Goal: Task Accomplishment & Management: Complete application form

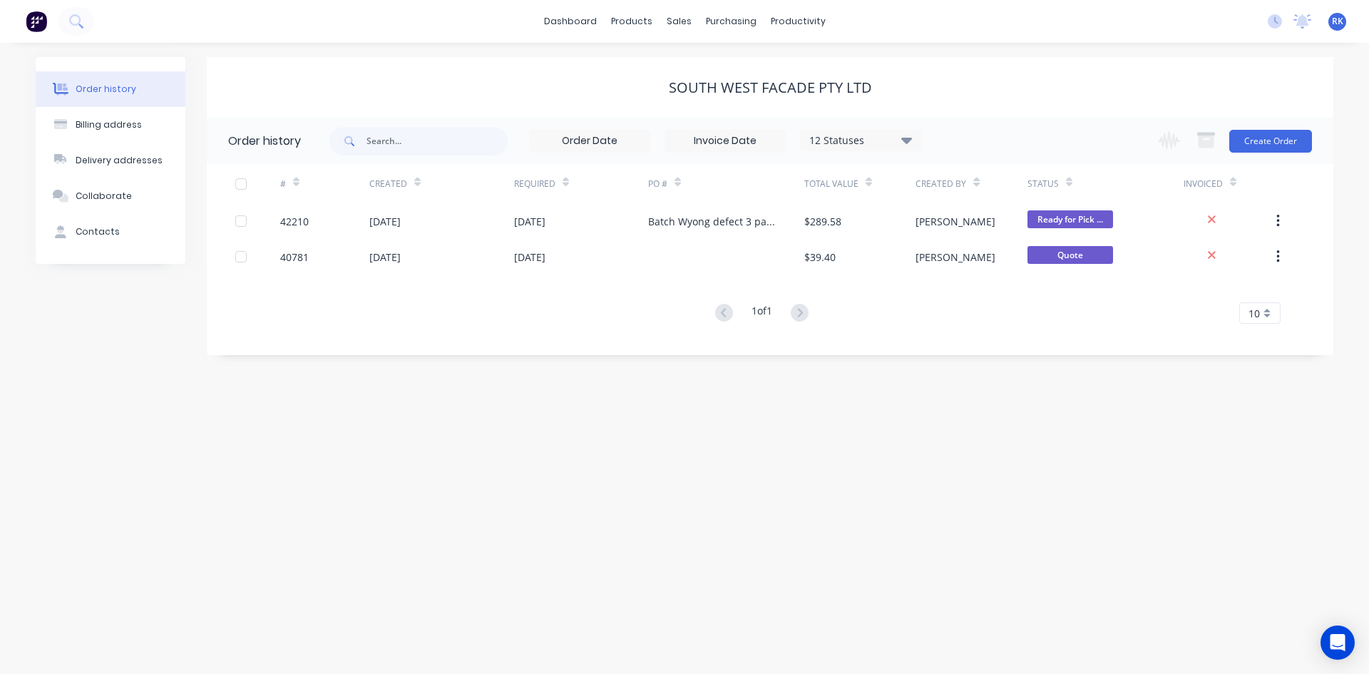
click at [374, 19] on div "dashboard products sales purchasing productivity dashboard products Product Cat…" at bounding box center [684, 21] width 1369 height 43
click at [530, 36] on div "dashboard products sales purchasing productivity dashboard products Product Cat…" at bounding box center [684, 21] width 1369 height 43
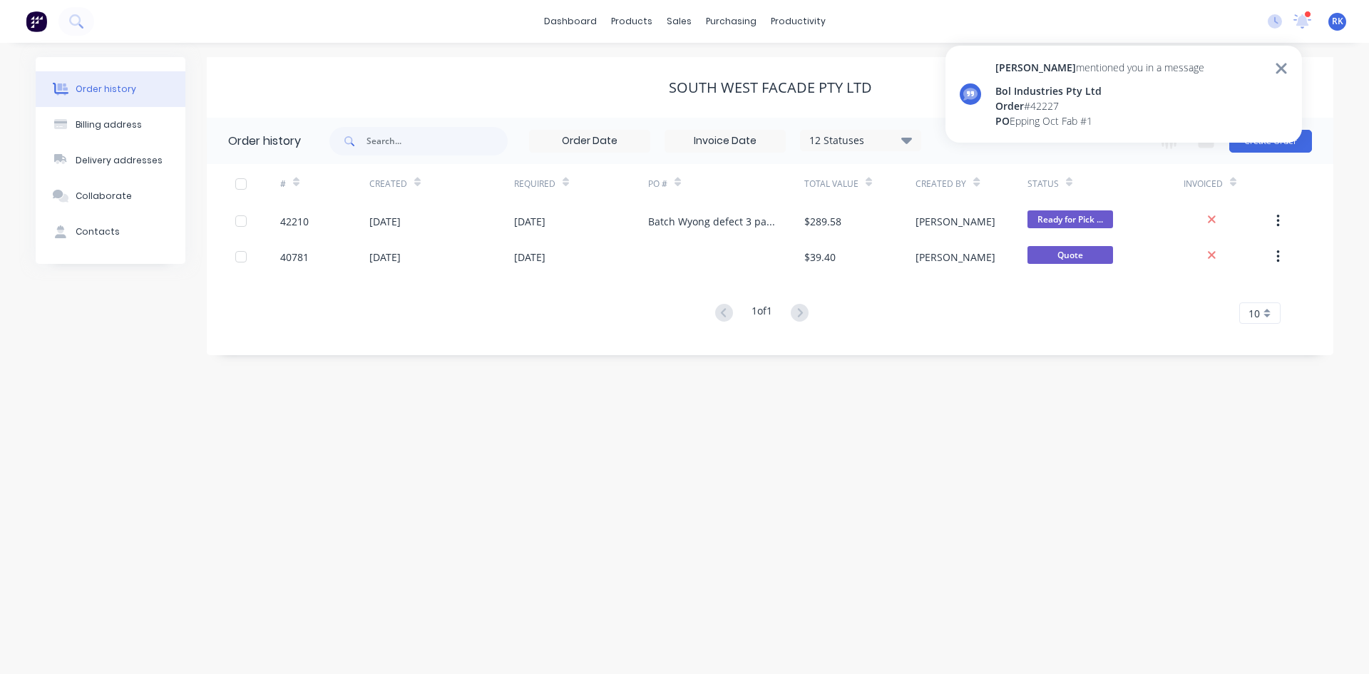
click at [1056, 91] on div "Bol Industries Pty Ltd" at bounding box center [1099, 90] width 209 height 15
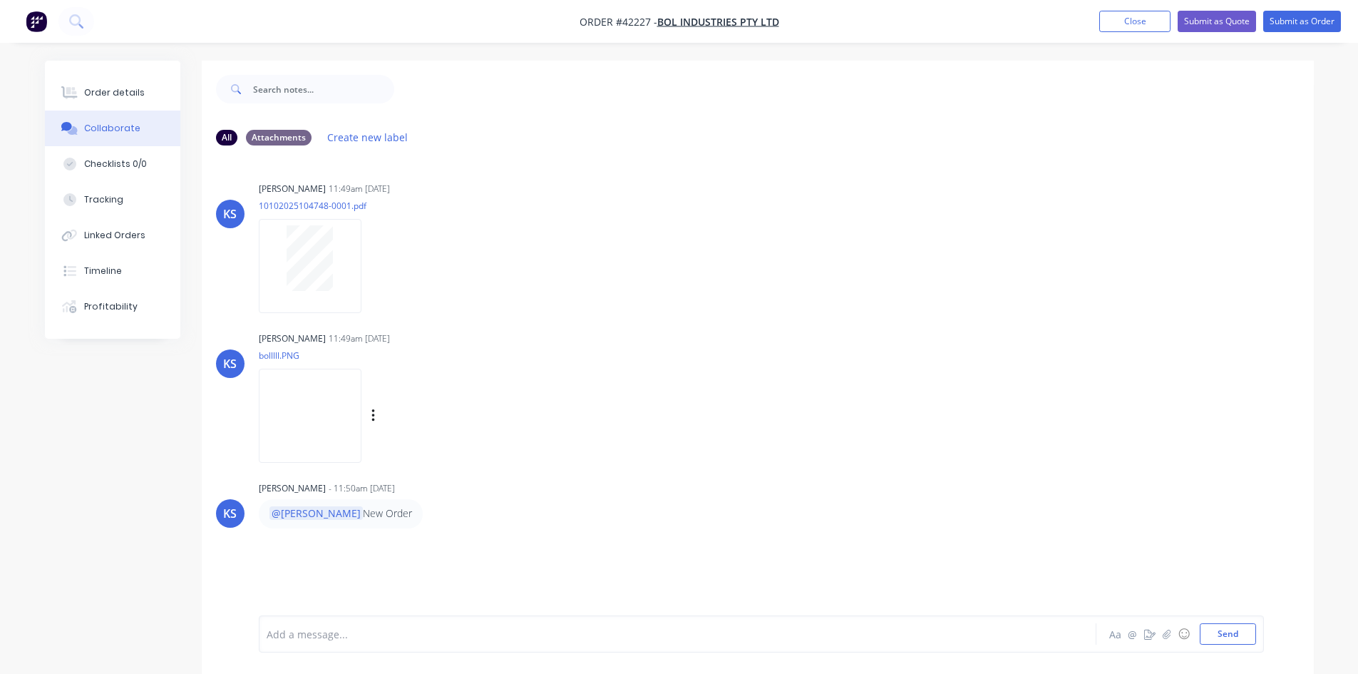
click at [356, 381] on img at bounding box center [310, 415] width 103 height 93
click at [117, 93] on div "Order details" at bounding box center [114, 92] width 61 height 13
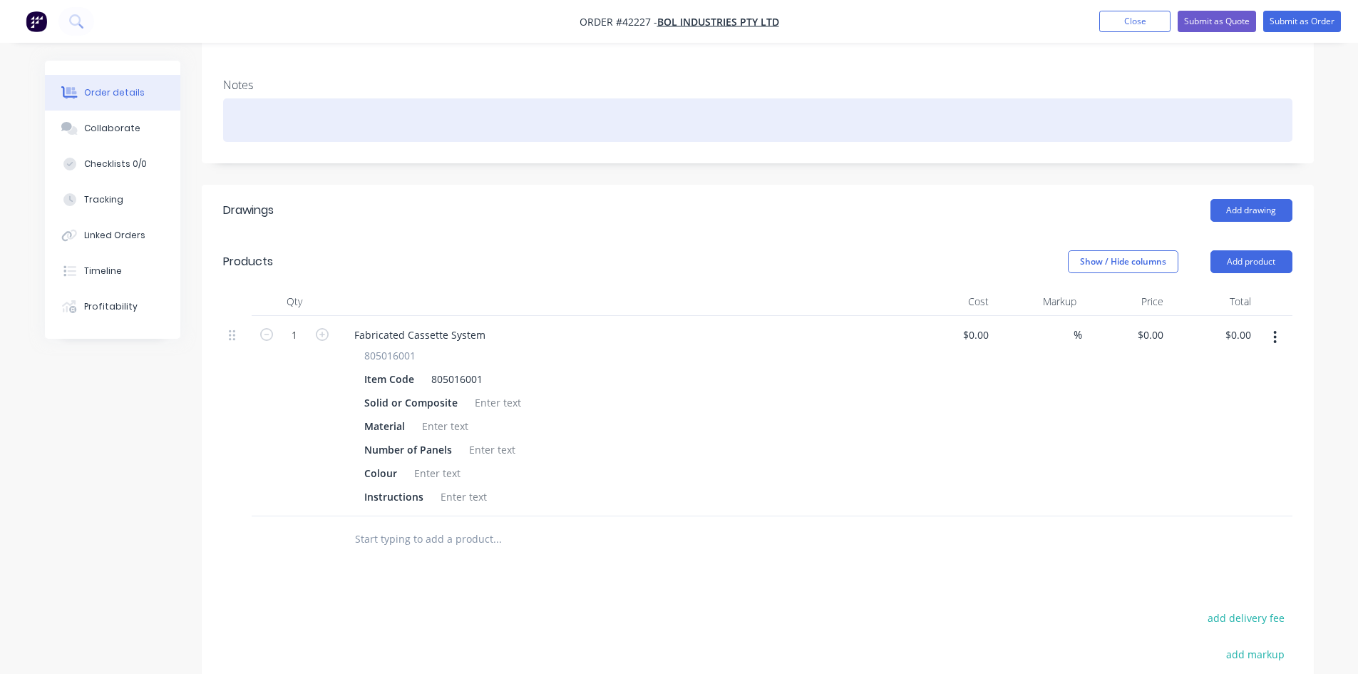
scroll to position [285, 0]
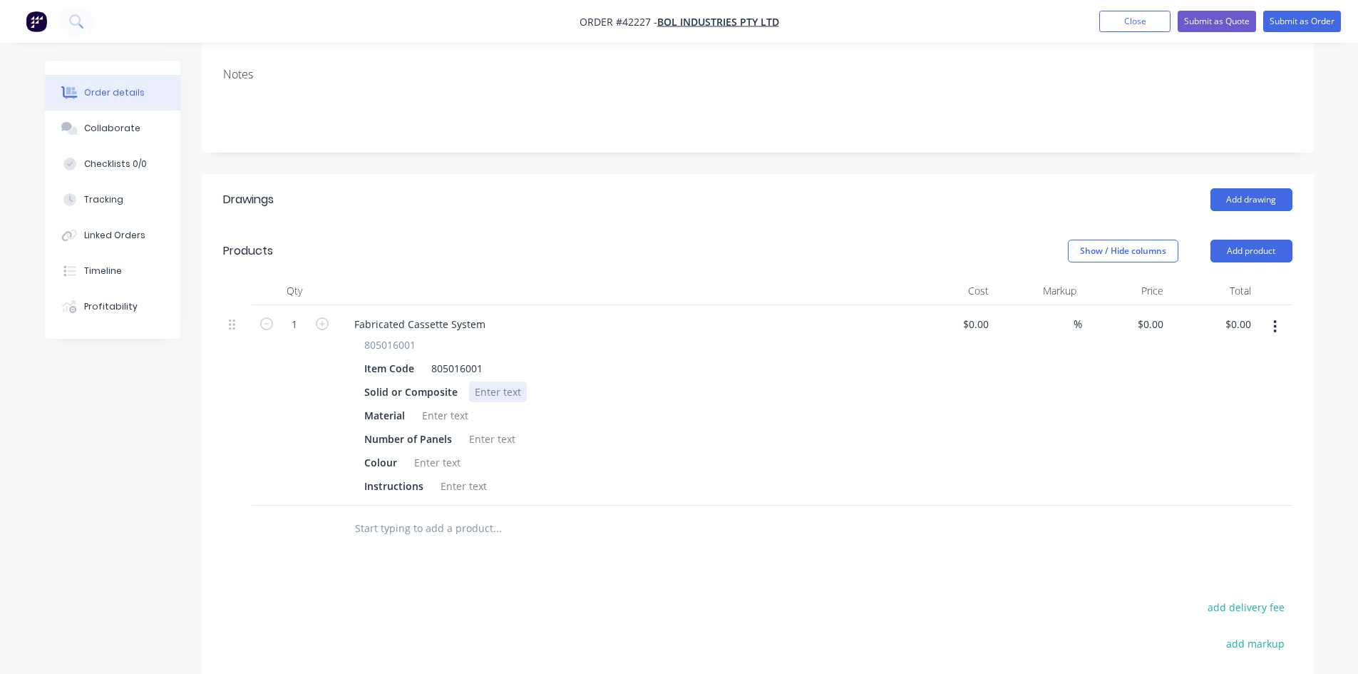
click at [490, 381] on div at bounding box center [498, 391] width 58 height 21
click at [444, 452] on div at bounding box center [437, 462] width 58 height 21
click at [445, 475] on div at bounding box center [464, 485] width 58 height 21
click at [481, 428] on div at bounding box center [492, 438] width 58 height 21
click at [448, 405] on div at bounding box center [445, 415] width 58 height 21
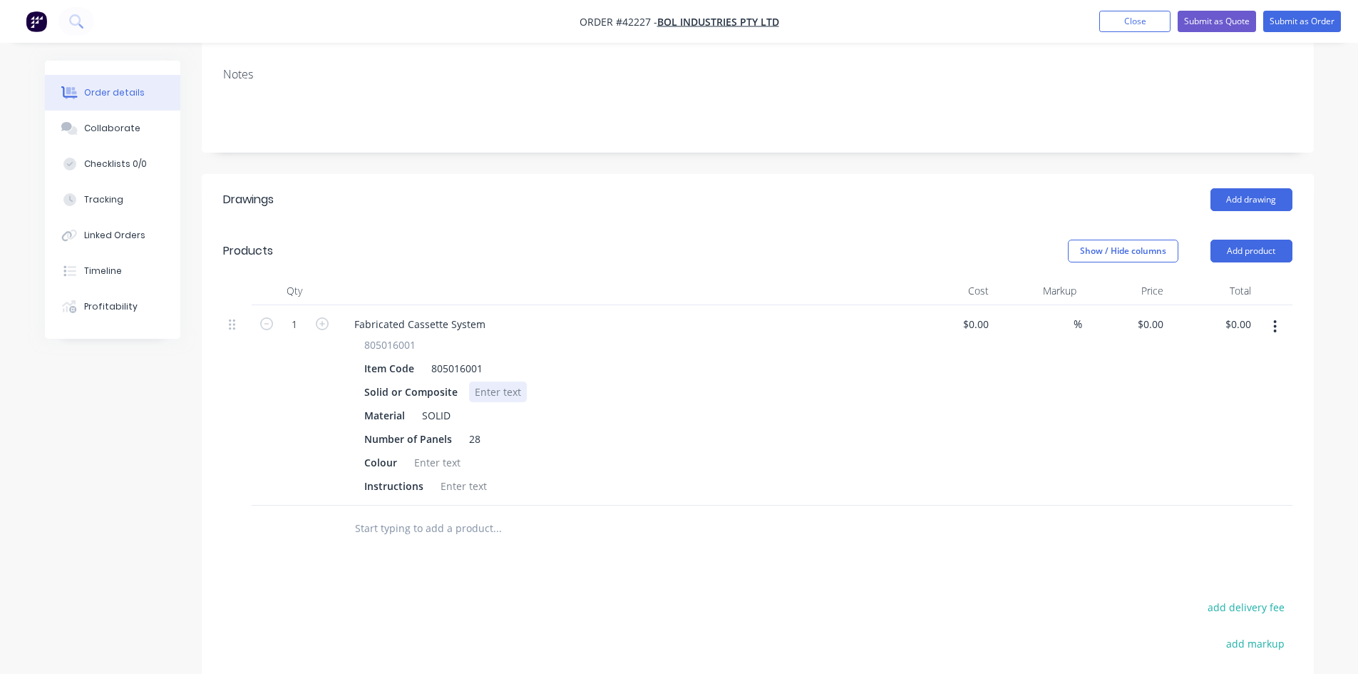
click at [494, 381] on div at bounding box center [498, 391] width 58 height 21
click at [423, 452] on div at bounding box center [437, 462] width 58 height 21
click at [448, 475] on div at bounding box center [464, 485] width 58 height 21
click at [706, 405] on div "Material SOLID" at bounding box center [620, 415] width 522 height 21
click at [720, 381] on div "Solid or Composite SOLID" at bounding box center [620, 391] width 522 height 21
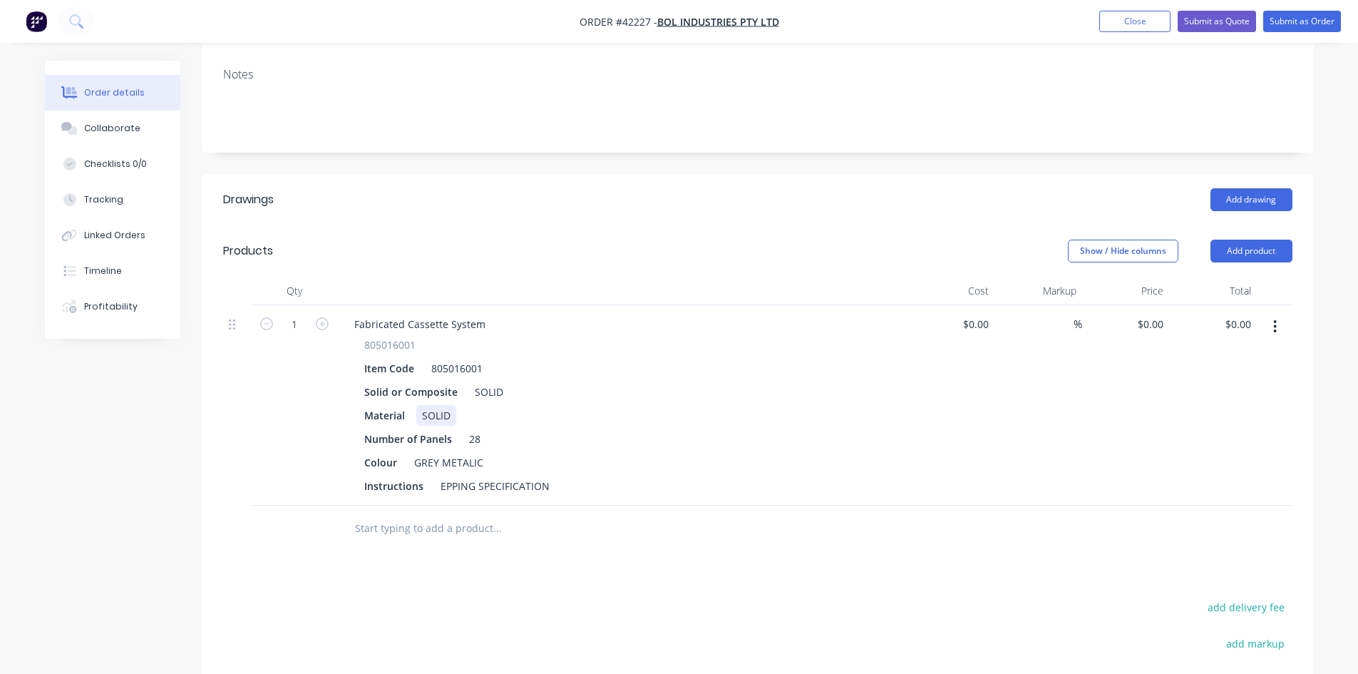
click at [726, 405] on div "Material SOLID" at bounding box center [620, 415] width 522 height 21
click at [721, 240] on div "Show / Hide columns Add product" at bounding box center [871, 251] width 842 height 23
drag, startPoint x: 547, startPoint y: 446, endPoint x: 371, endPoint y: 441, distance: 176.1
click at [371, 475] on div "Instructions EPPING SPECIFICATION" at bounding box center [620, 485] width 522 height 21
click at [840, 188] on div "Add drawing" at bounding box center [871, 199] width 842 height 23
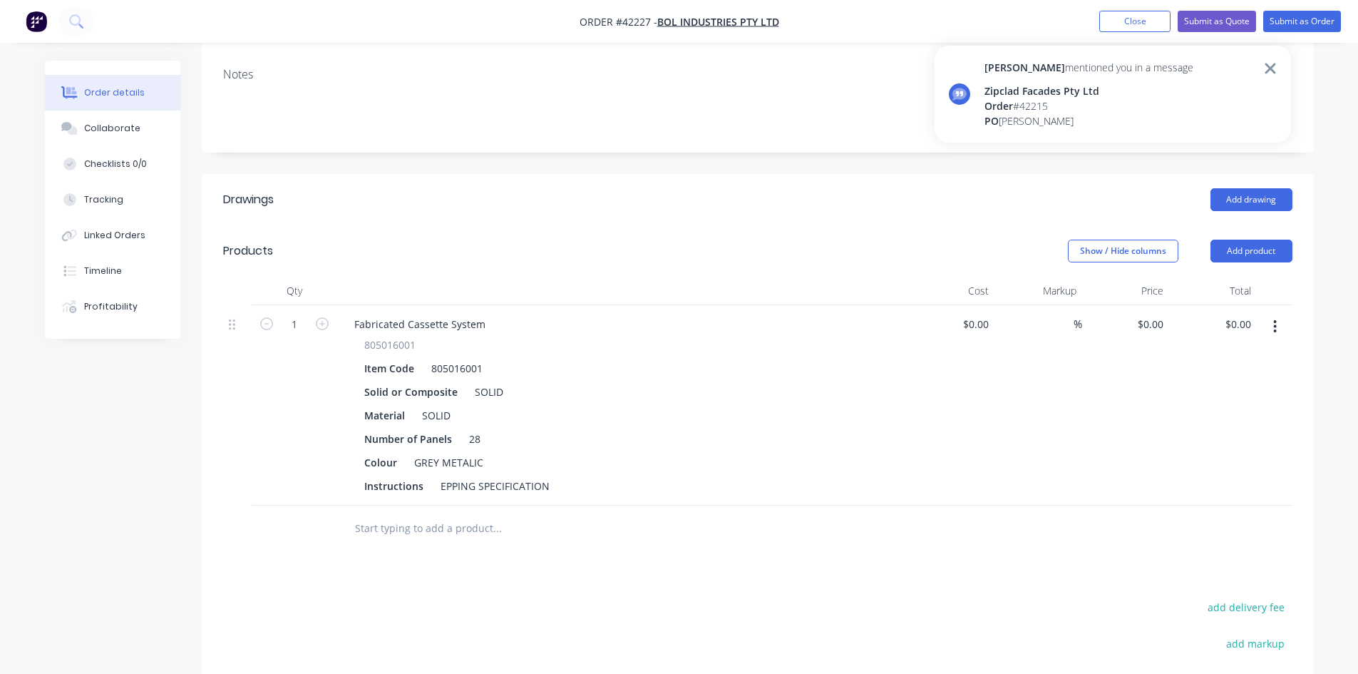
click at [1271, 66] on icon at bounding box center [1270, 68] width 13 height 17
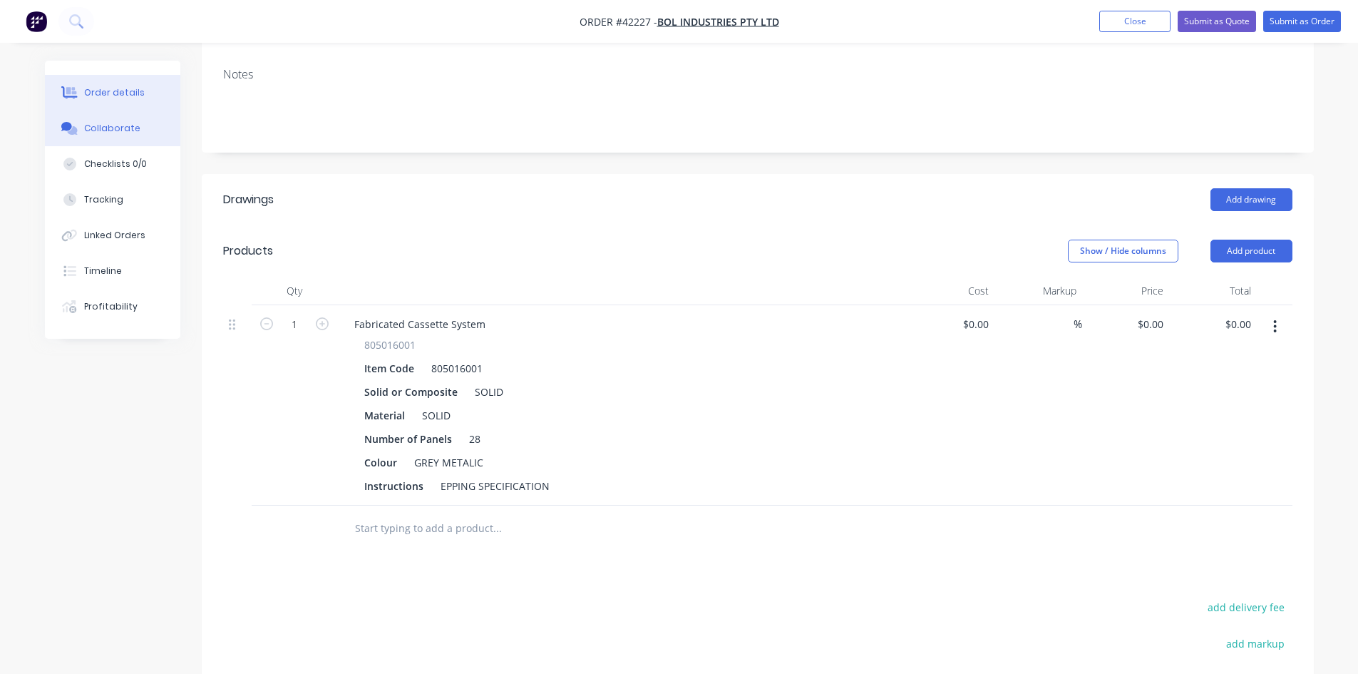
click at [134, 123] on div "Collaborate" at bounding box center [112, 128] width 56 height 13
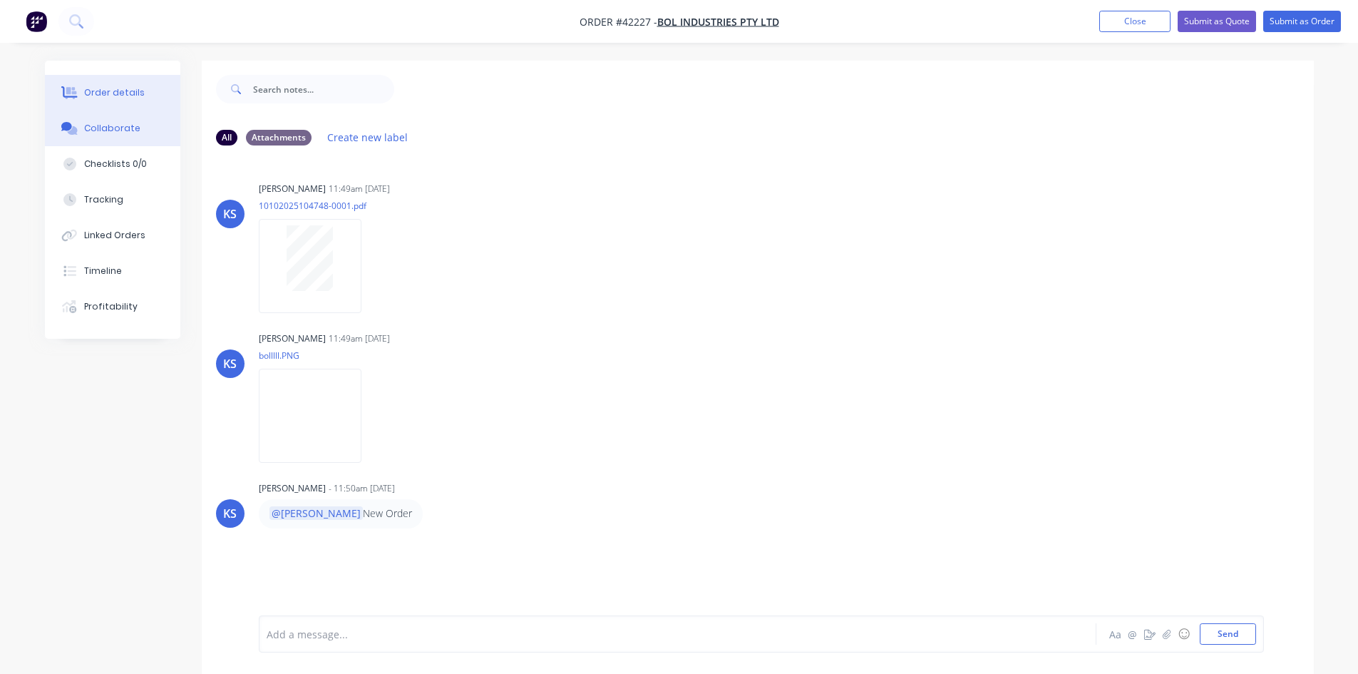
click at [118, 83] on button "Order details" at bounding box center [112, 93] width 135 height 36
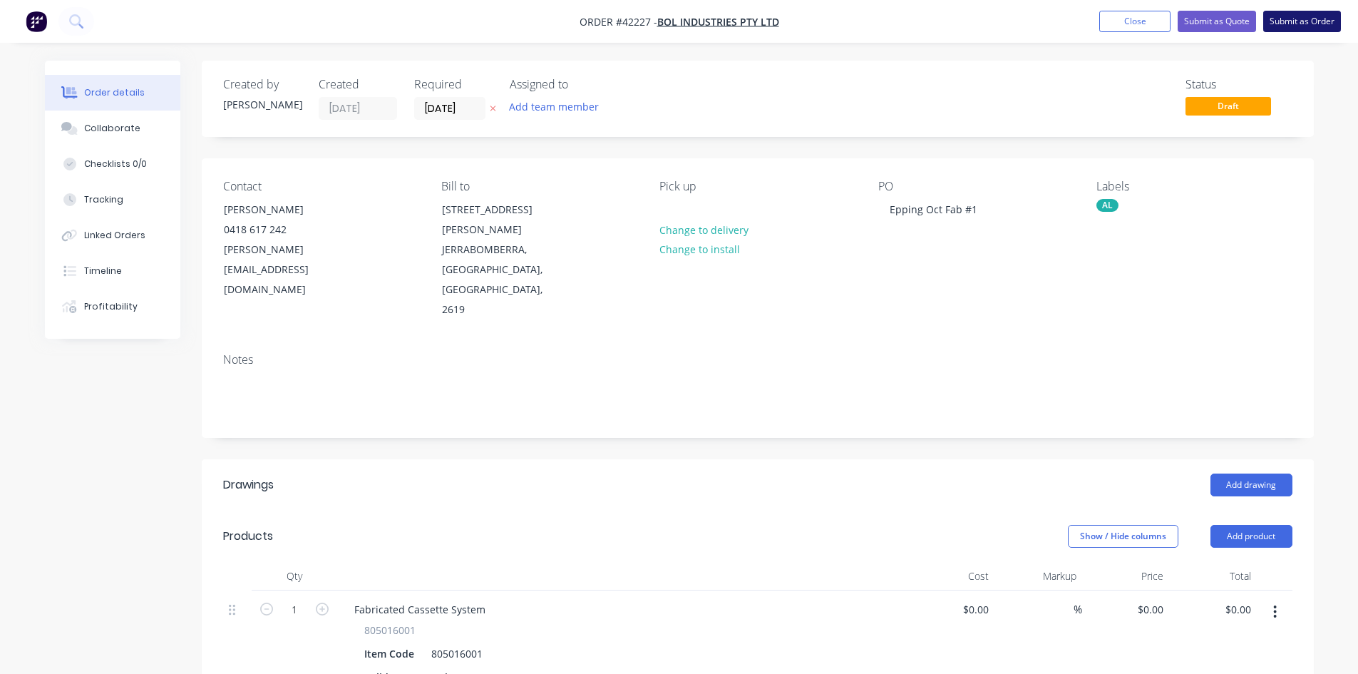
click at [1295, 22] on button "Submit as Order" at bounding box center [1302, 21] width 78 height 21
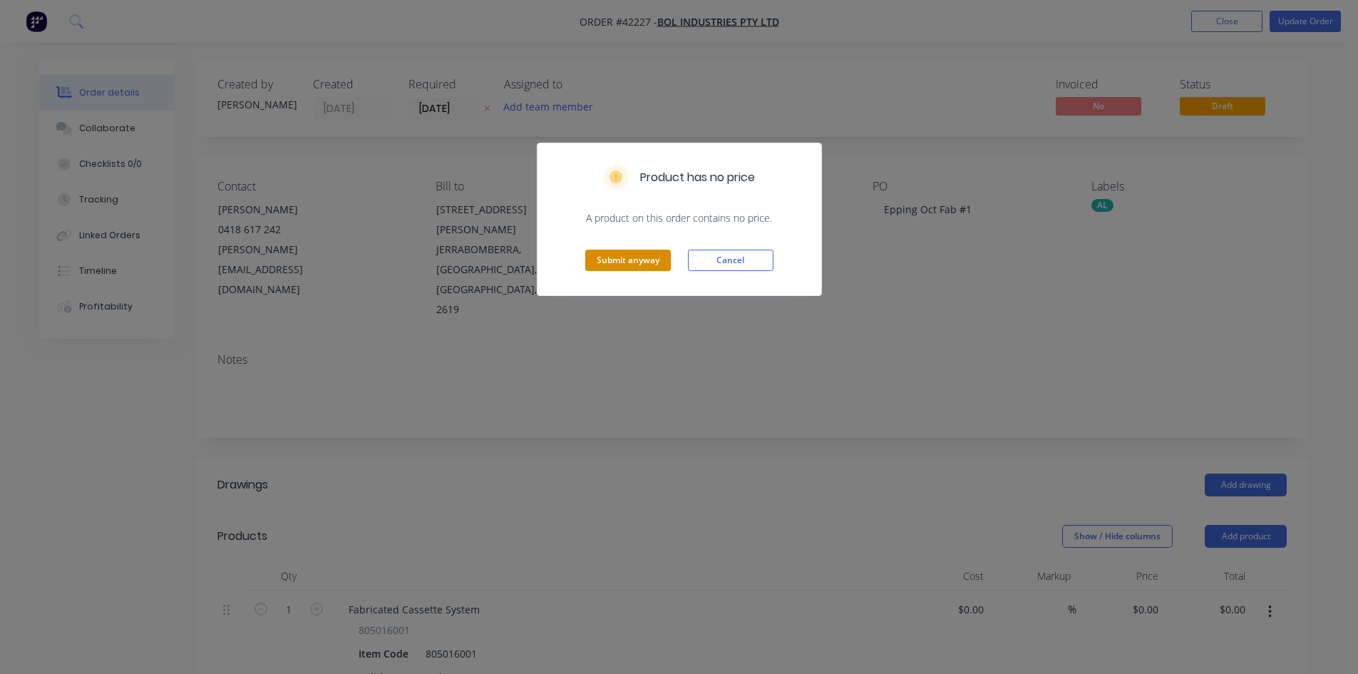
click at [662, 264] on button "Submit anyway" at bounding box center [628, 259] width 86 height 21
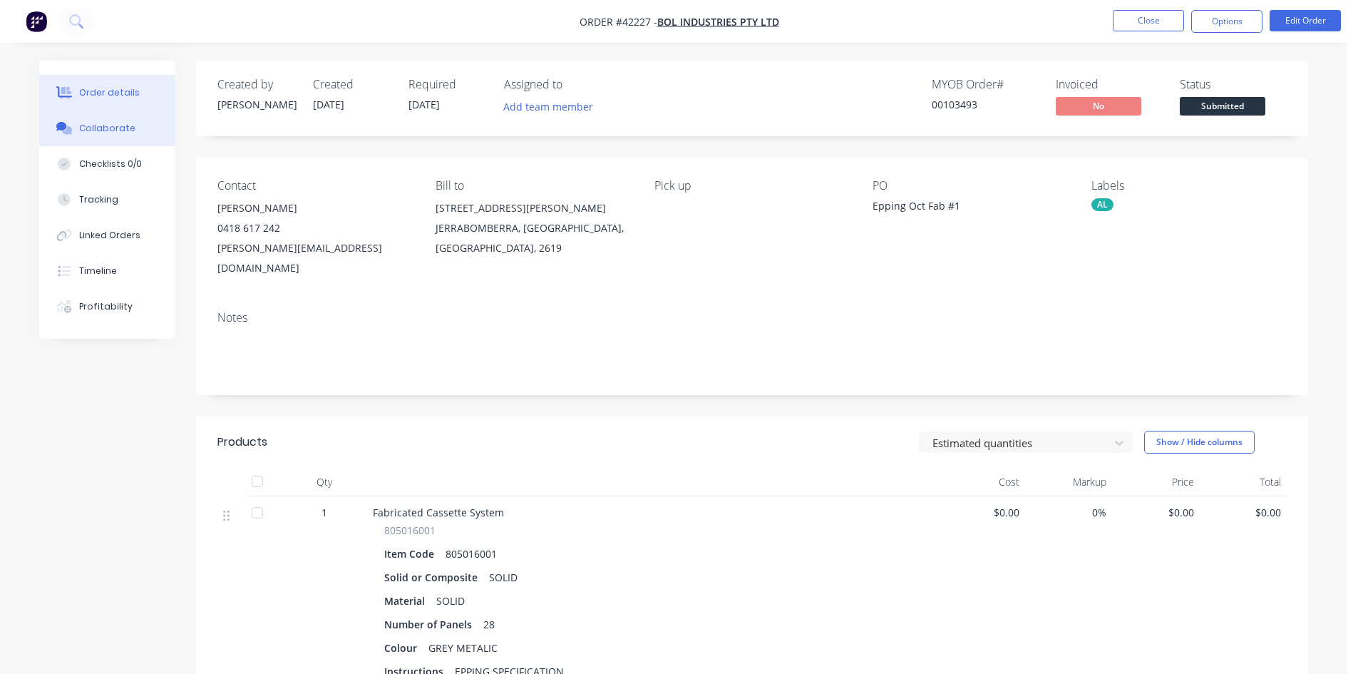
click at [104, 131] on div "Collaborate" at bounding box center [107, 128] width 56 height 13
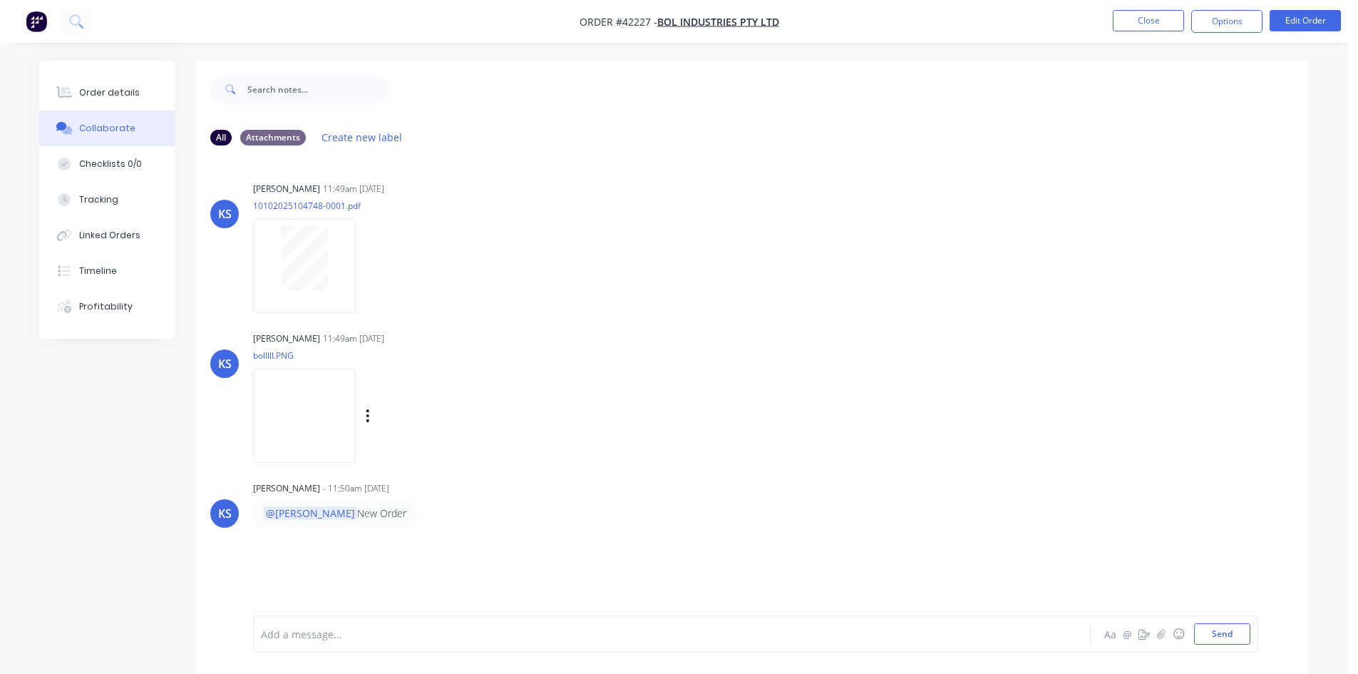
click at [356, 396] on img at bounding box center [304, 415] width 103 height 93
click at [307, 639] on div at bounding box center [632, 634] width 741 height 15
click at [1131, 26] on button "Close" at bounding box center [1148, 20] width 71 height 21
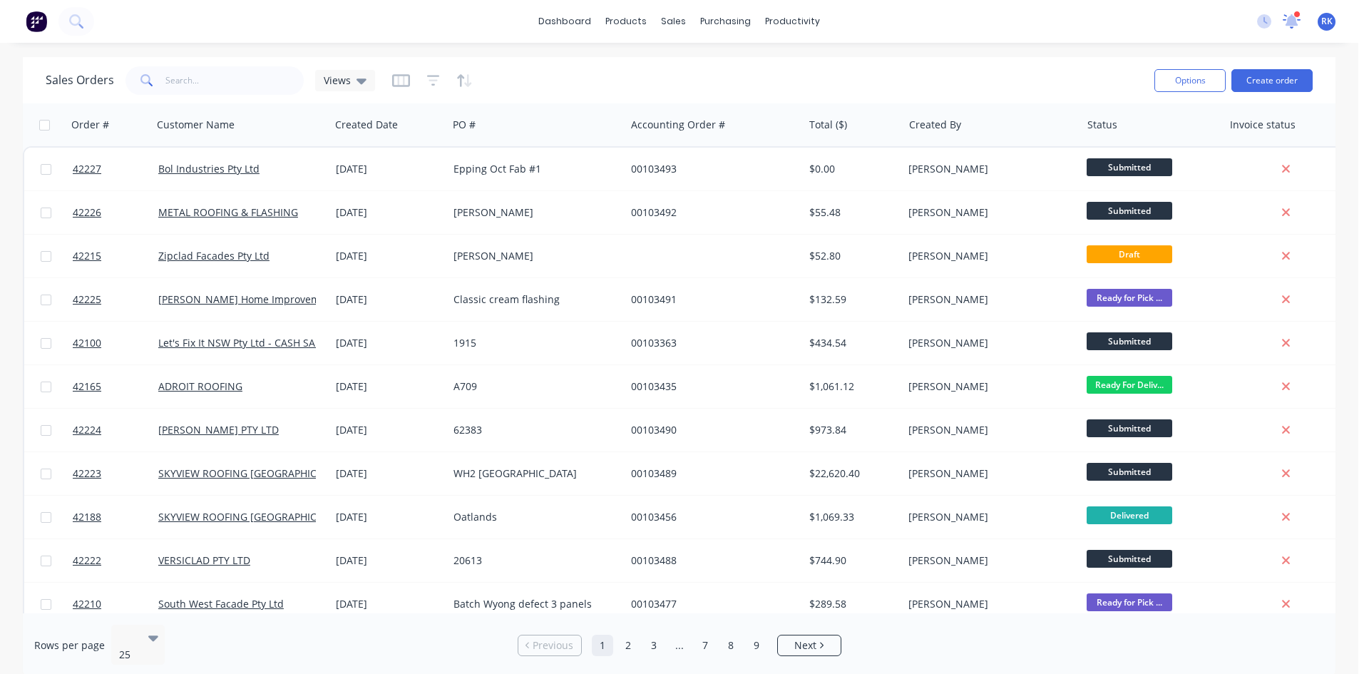
click at [1297, 20] on icon at bounding box center [1291, 21] width 19 height 16
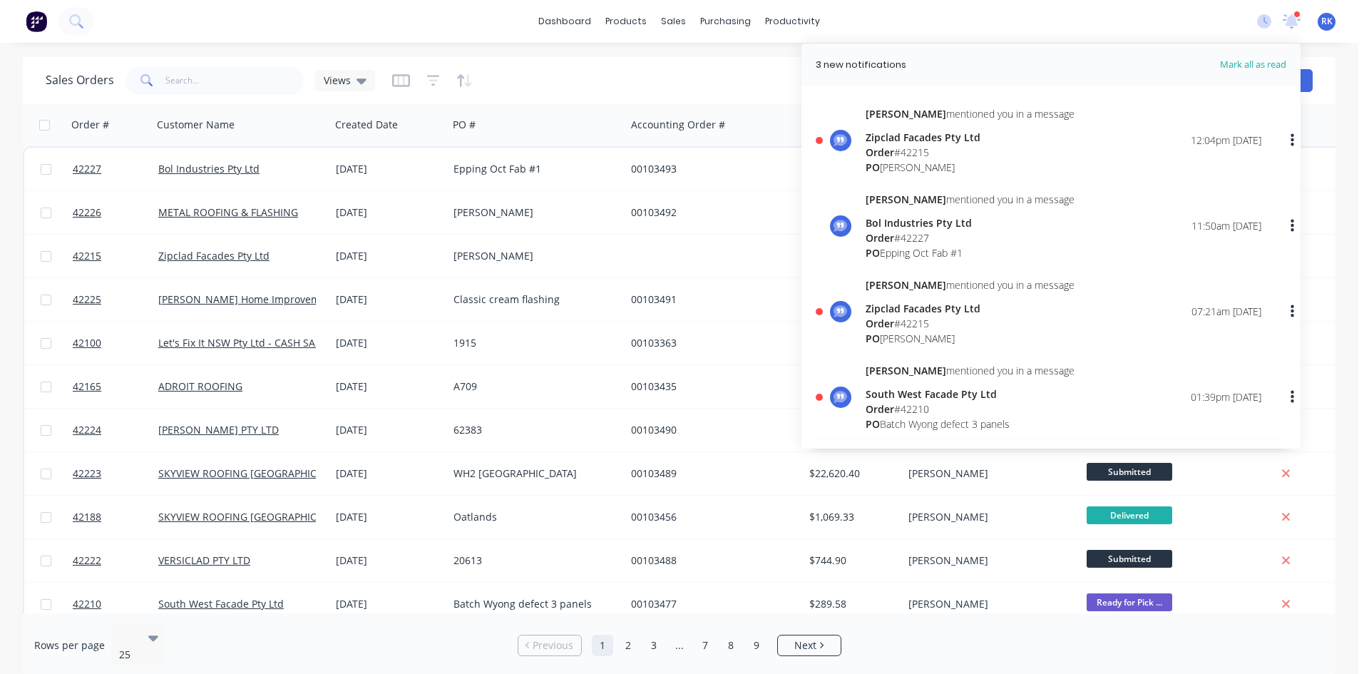
click at [964, 155] on div "Order # 42215" at bounding box center [969, 152] width 209 height 15
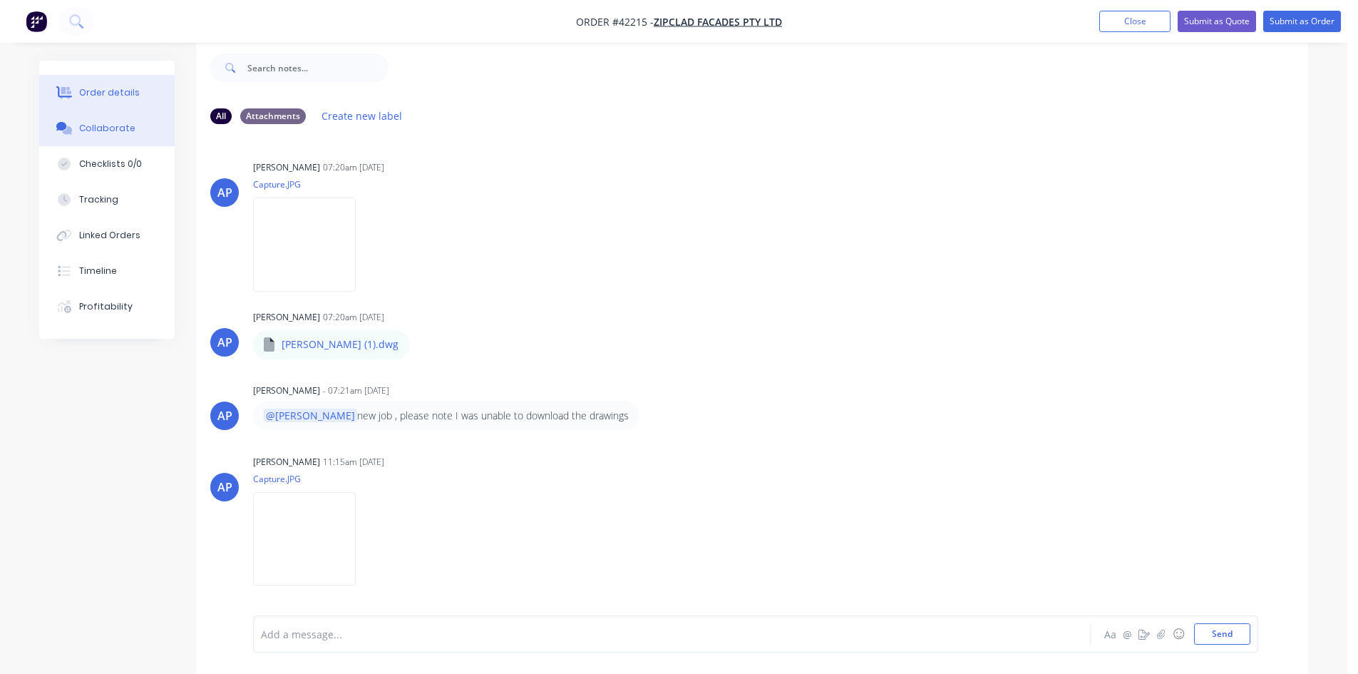
click at [136, 99] on button "Order details" at bounding box center [106, 93] width 135 height 36
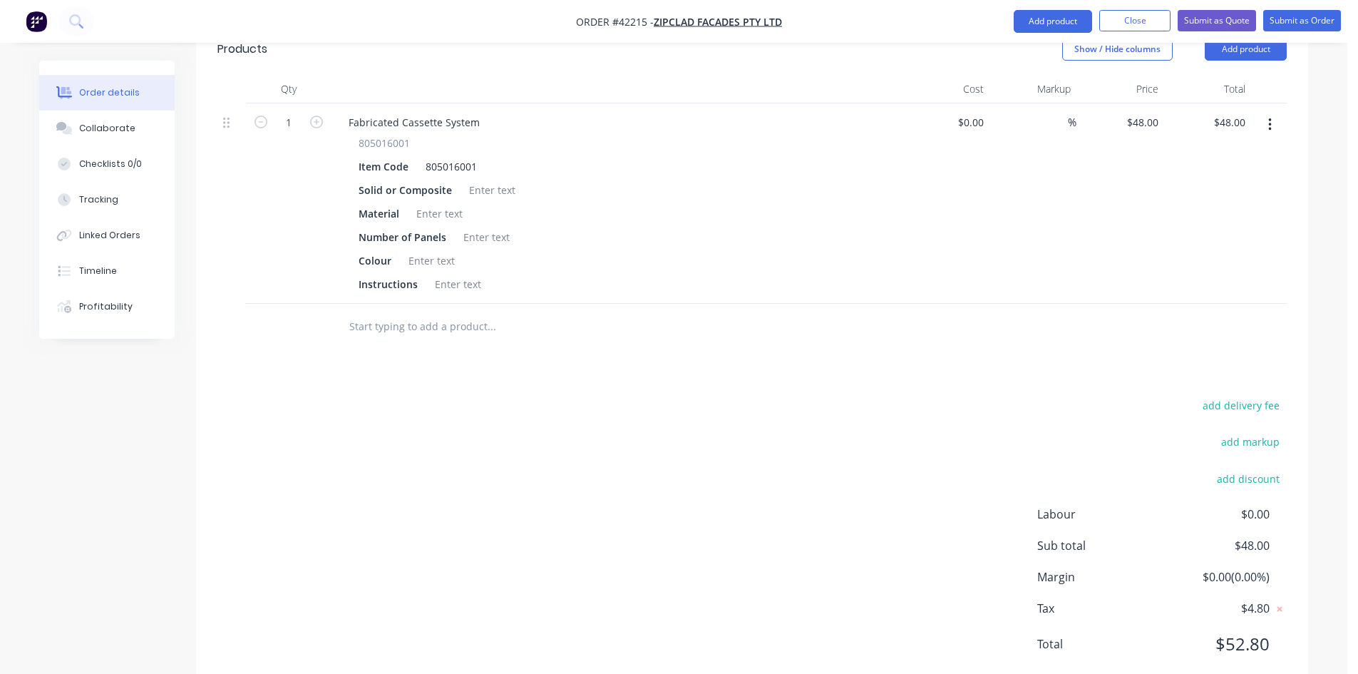
scroll to position [273, 0]
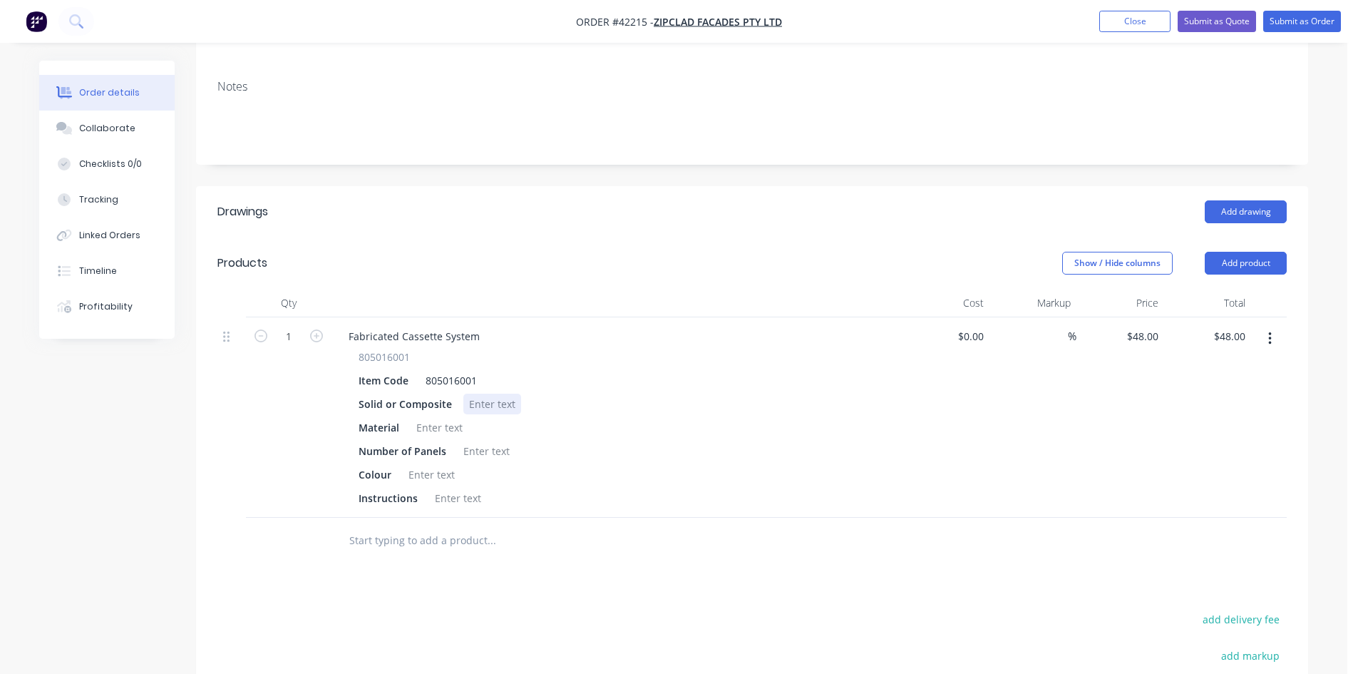
click at [485, 393] on div at bounding box center [492, 403] width 58 height 21
click at [444, 417] on div at bounding box center [440, 427] width 58 height 21
click at [470, 441] on div at bounding box center [487, 451] width 58 height 21
click at [443, 464] on div at bounding box center [432, 474] width 58 height 21
click at [443, 488] on div at bounding box center [458, 498] width 58 height 21
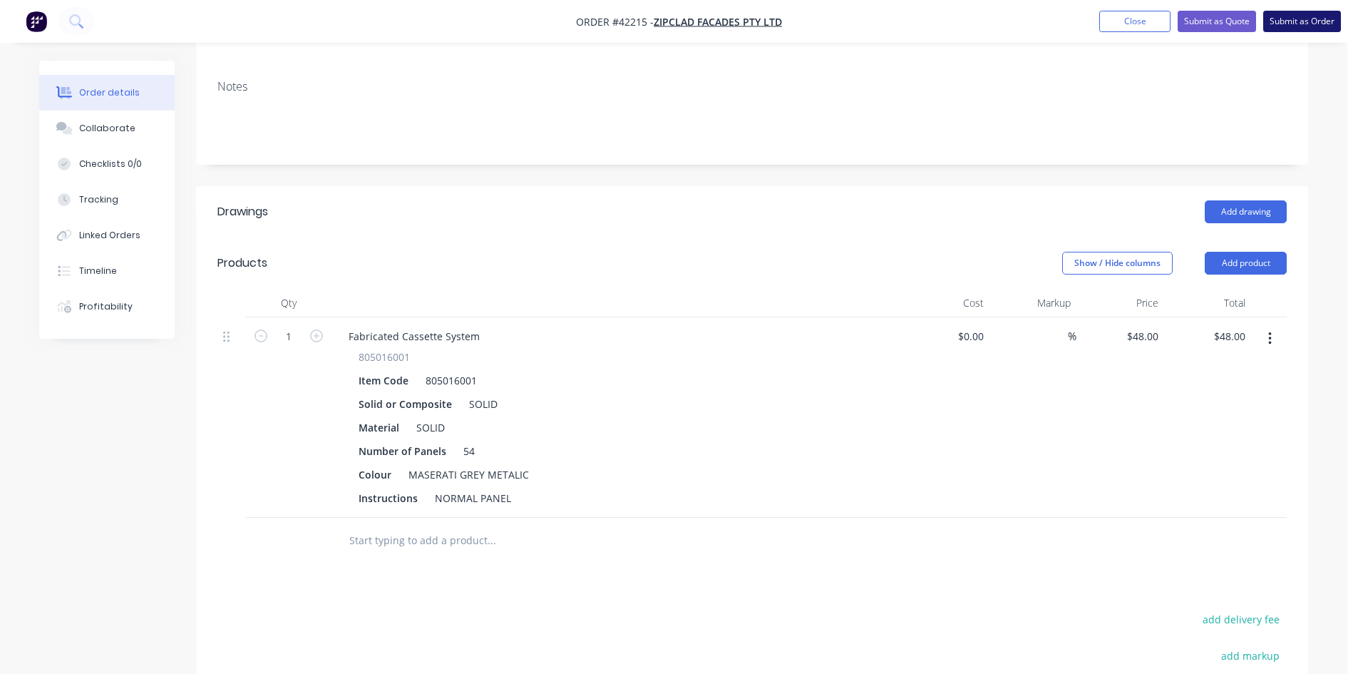
click at [1274, 24] on button "Submit as Order" at bounding box center [1302, 21] width 78 height 21
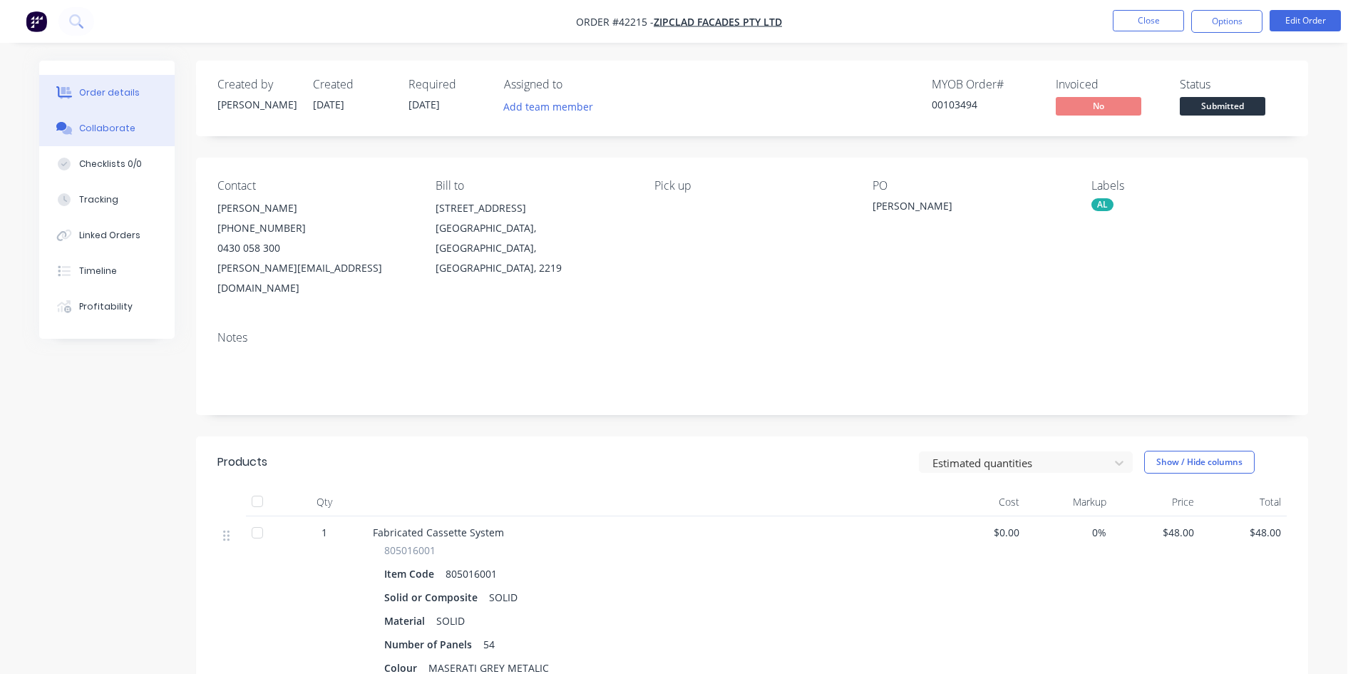
click at [120, 132] on div "Collaborate" at bounding box center [107, 128] width 56 height 13
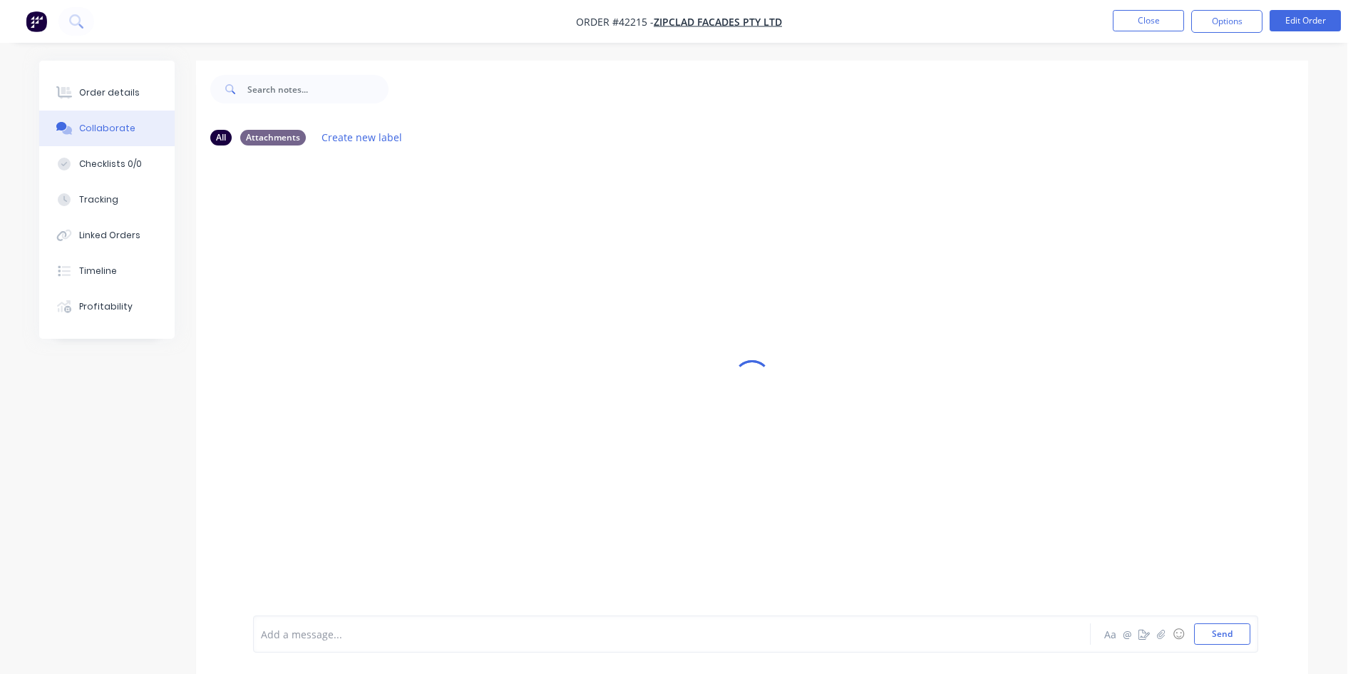
click at [290, 638] on div at bounding box center [632, 634] width 741 height 15
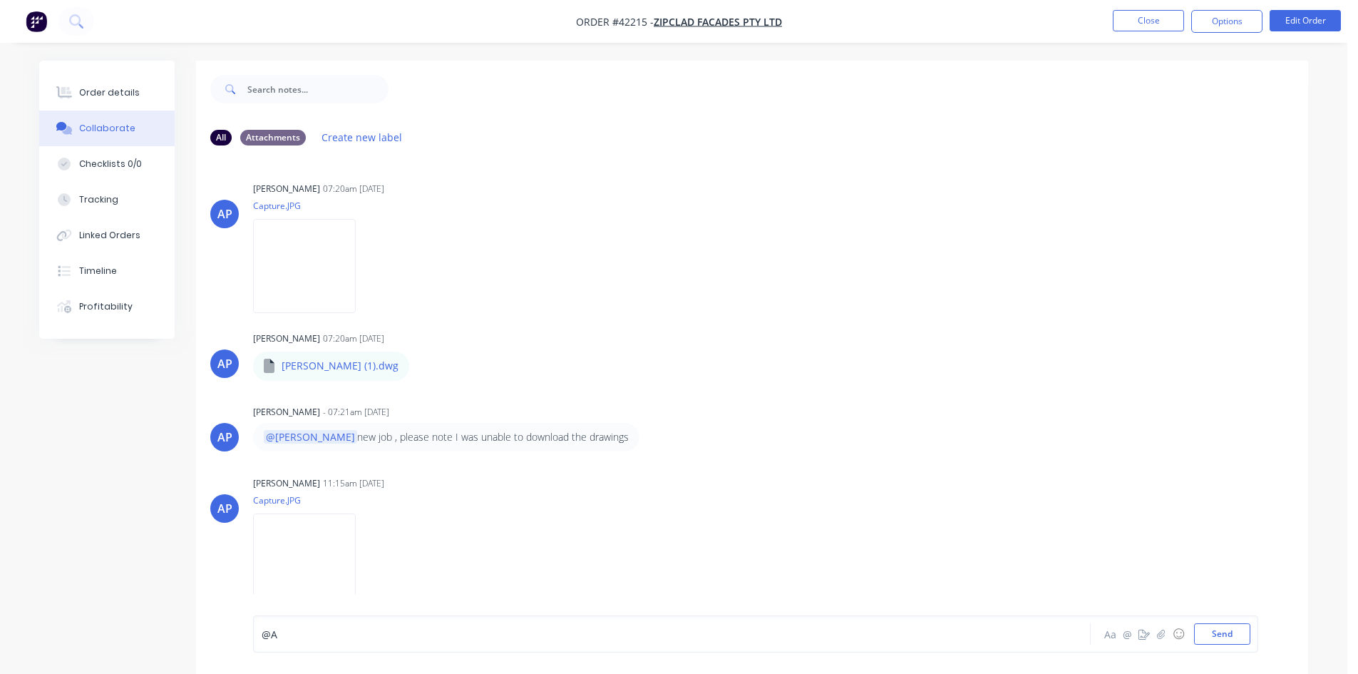
click at [300, 629] on div "@A" at bounding box center [632, 634] width 741 height 15
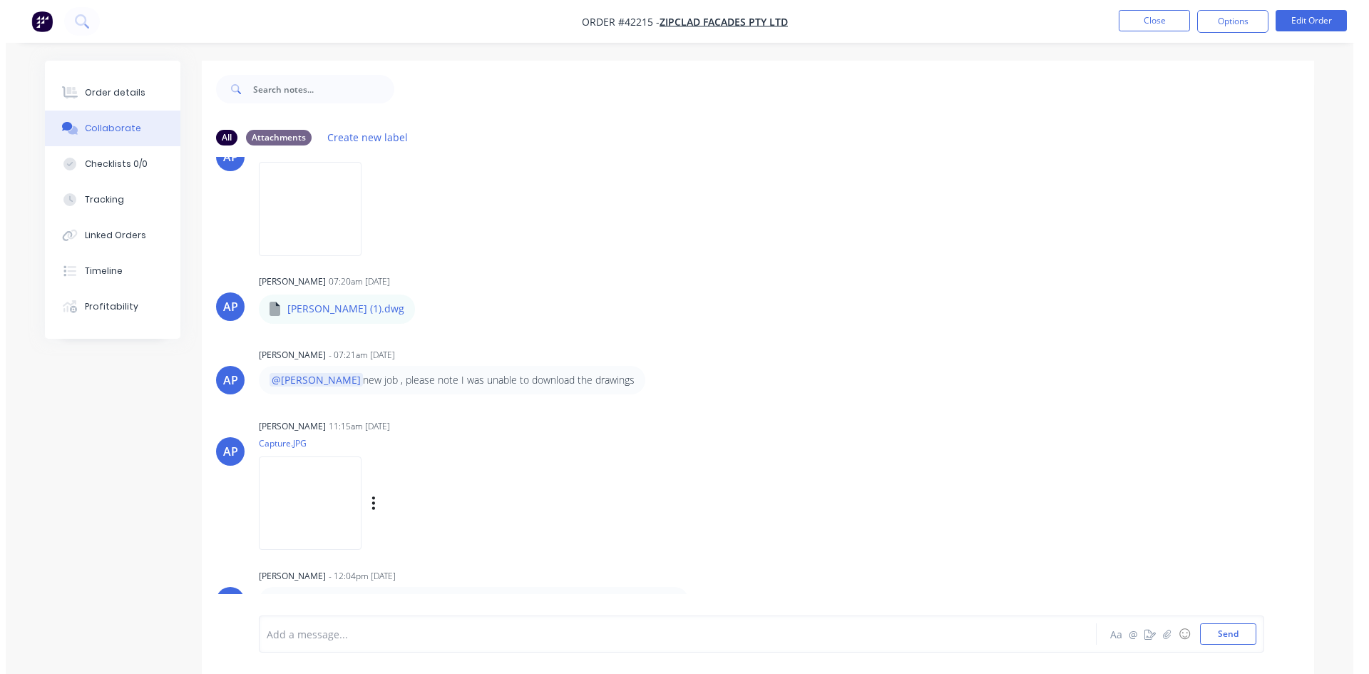
scroll to position [128, 0]
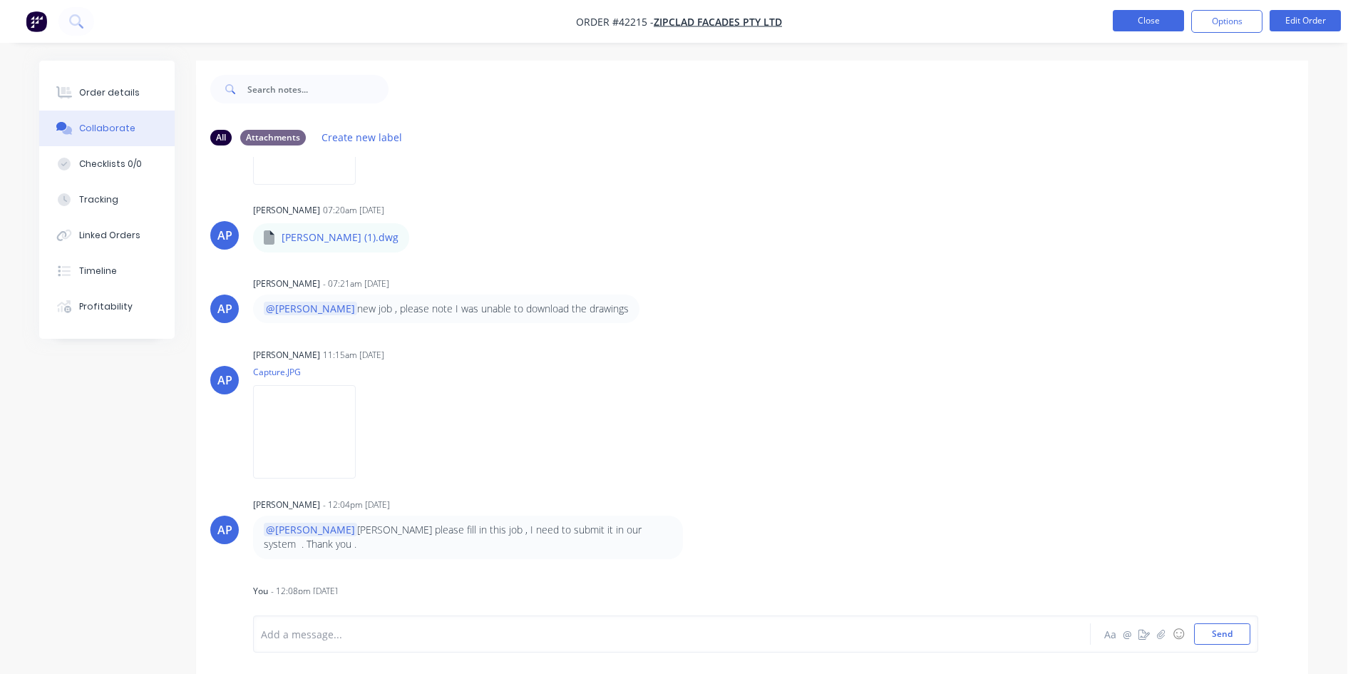
click at [1161, 21] on button "Close" at bounding box center [1148, 20] width 71 height 21
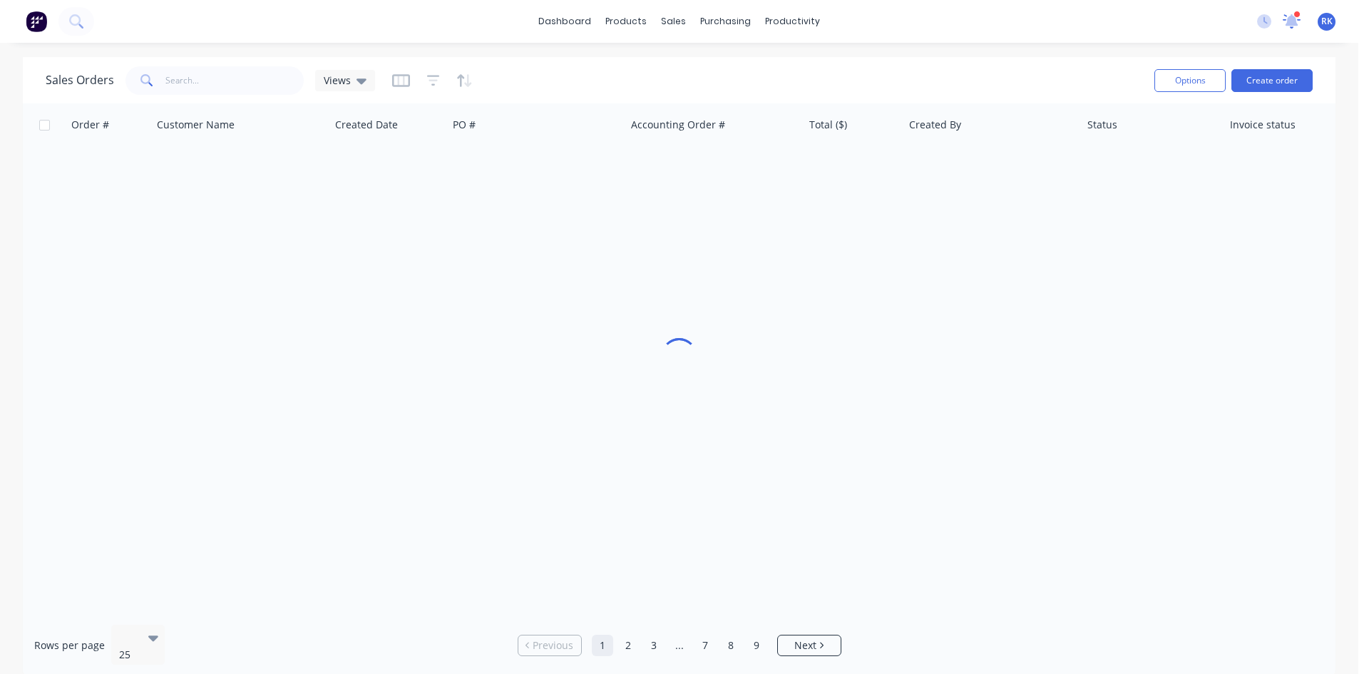
click at [1293, 17] on icon at bounding box center [1292, 19] width 14 height 13
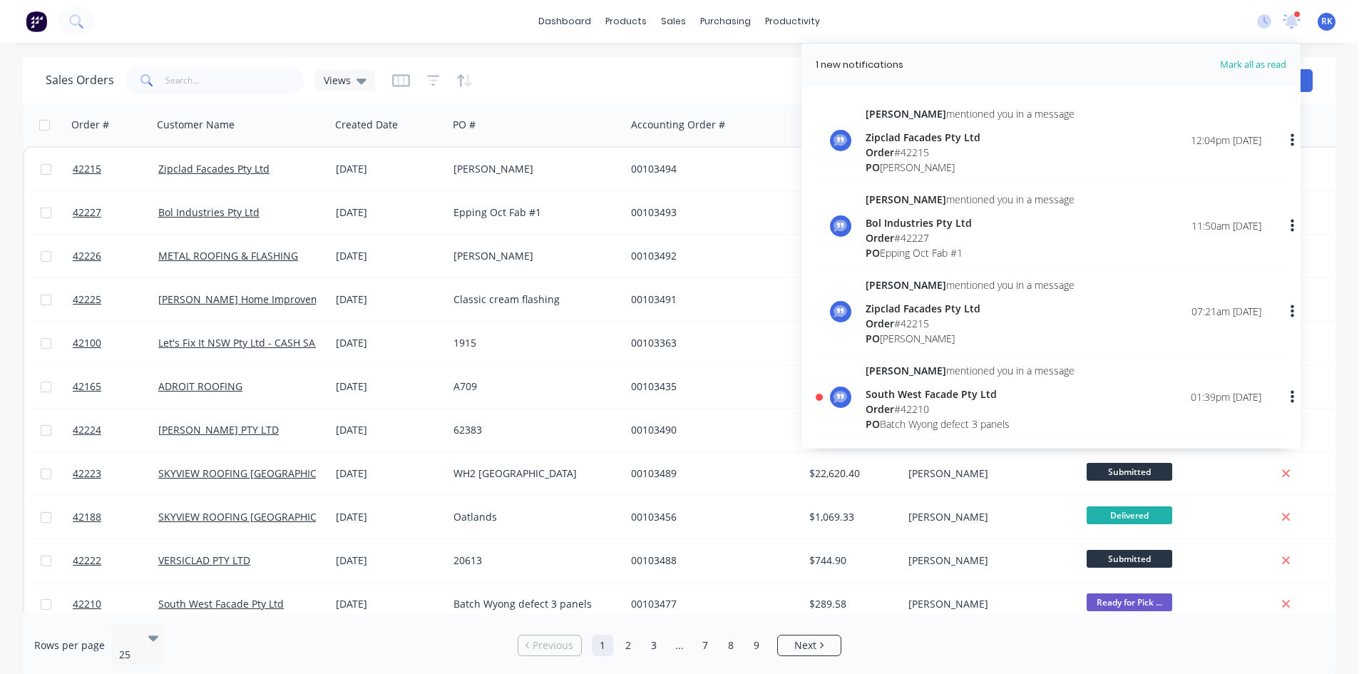
click at [769, 82] on div "Sales Orders Views" at bounding box center [594, 80] width 1097 height 35
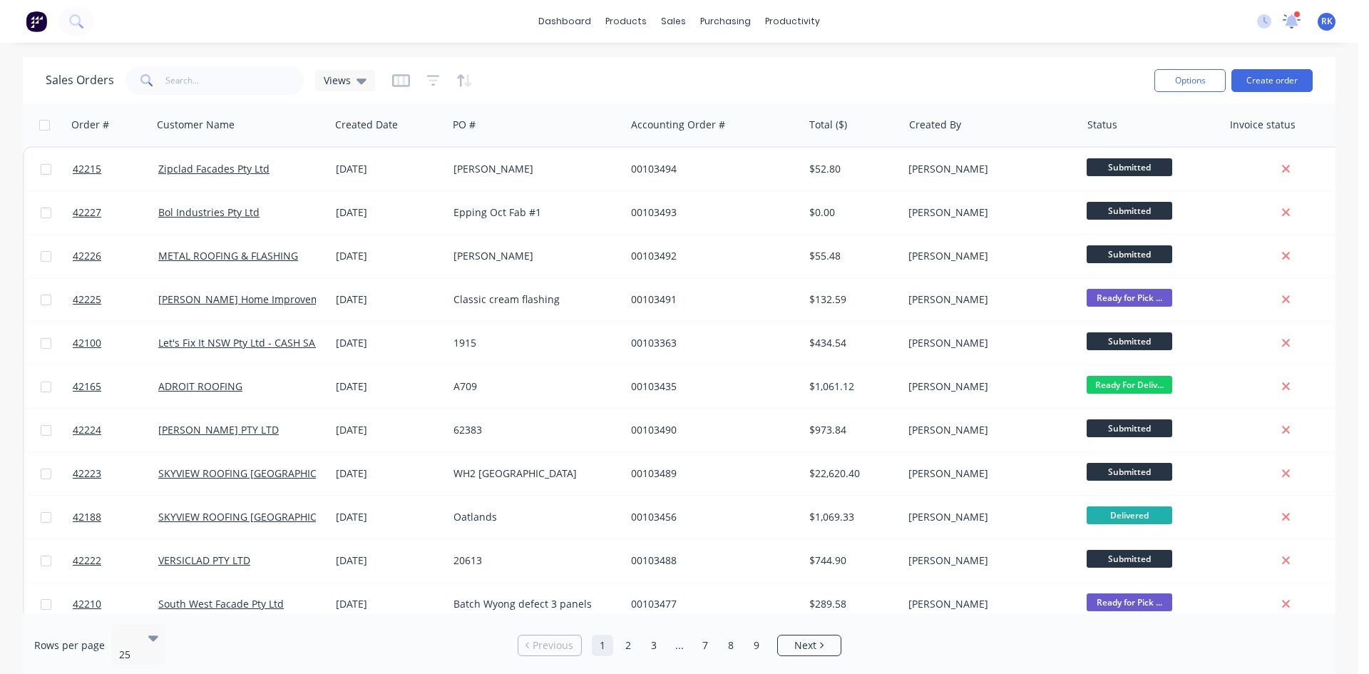
click at [1295, 22] on icon at bounding box center [1291, 20] width 14 height 14
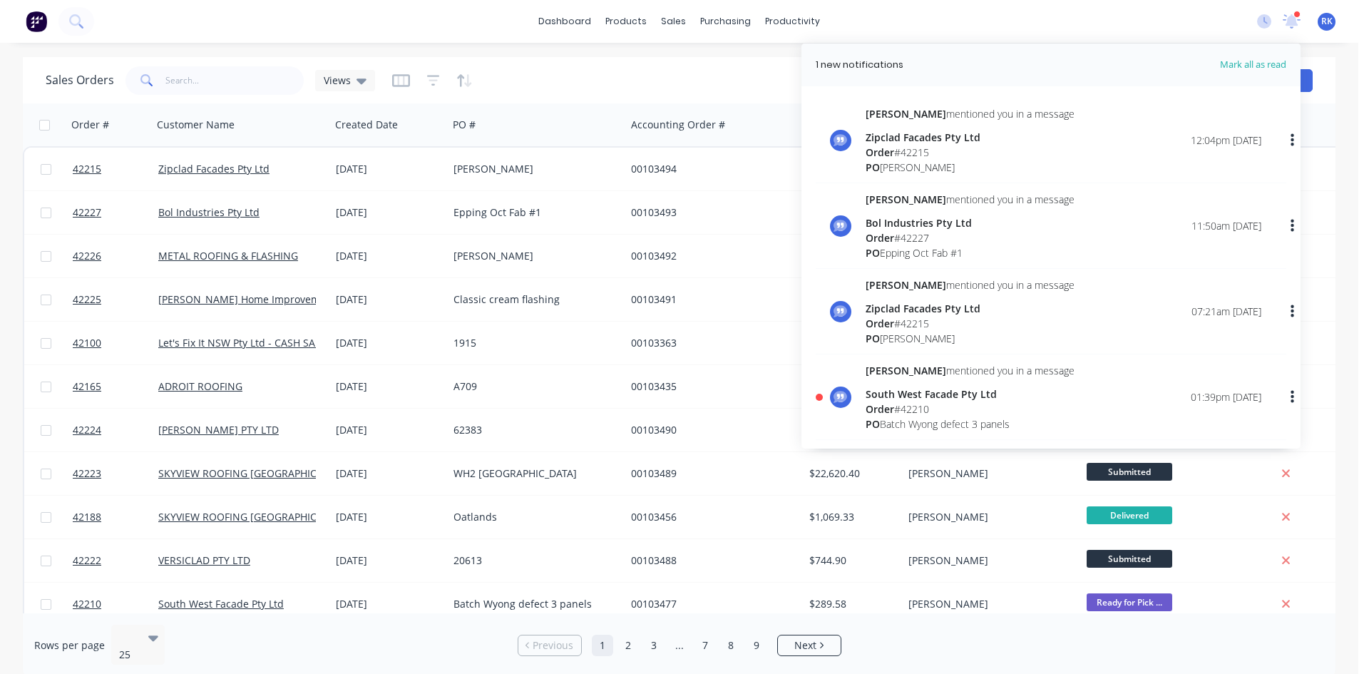
click at [935, 249] on div "PO Epping Oct Fab #1" at bounding box center [969, 252] width 209 height 15
